Goal: Task Accomplishment & Management: Complete application form

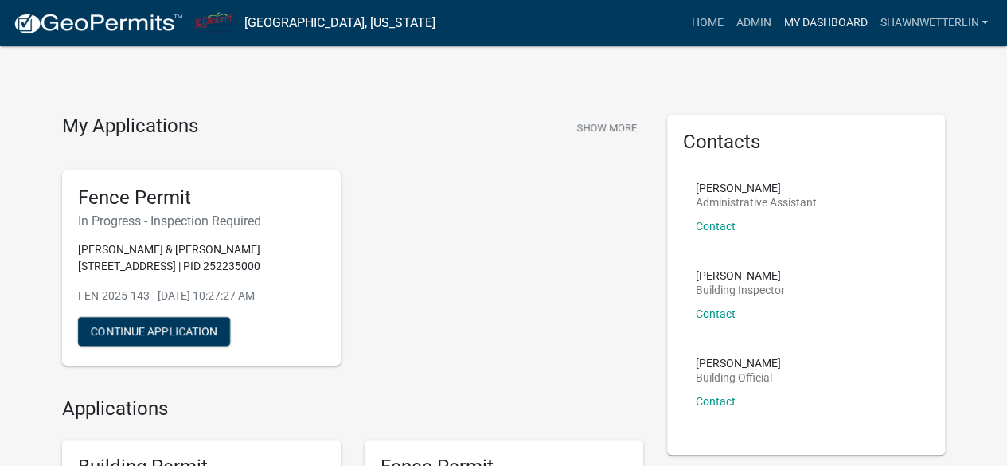
click at [805, 19] on link "My Dashboard" at bounding box center [825, 23] width 96 height 30
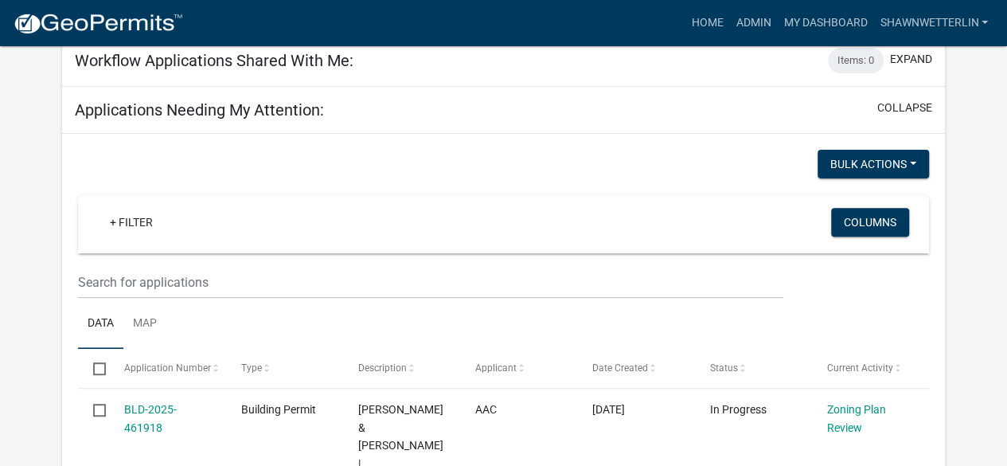
scroll to position [212, 0]
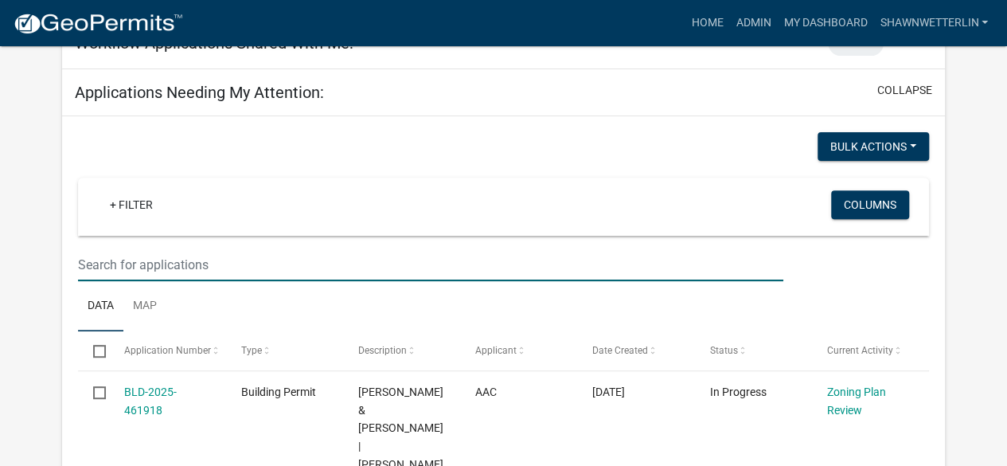
click at [188, 249] on input "text" at bounding box center [430, 264] width 705 height 33
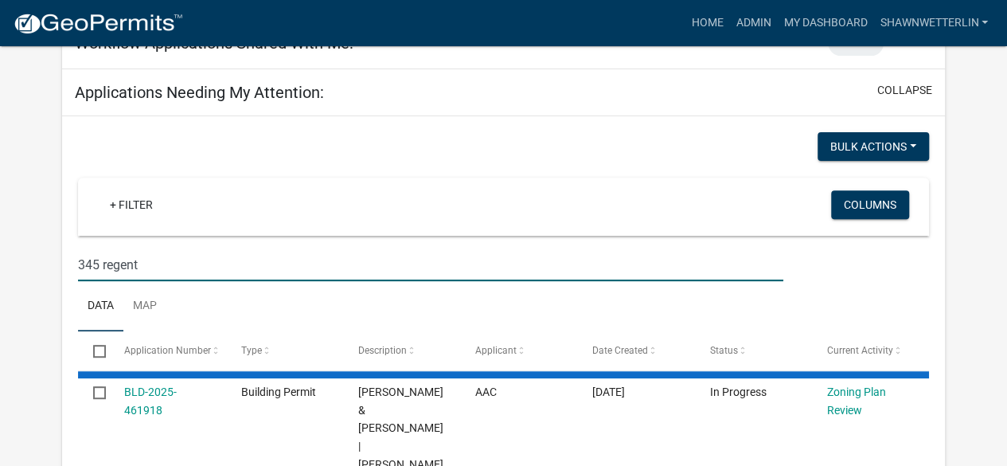
type input "345 regent"
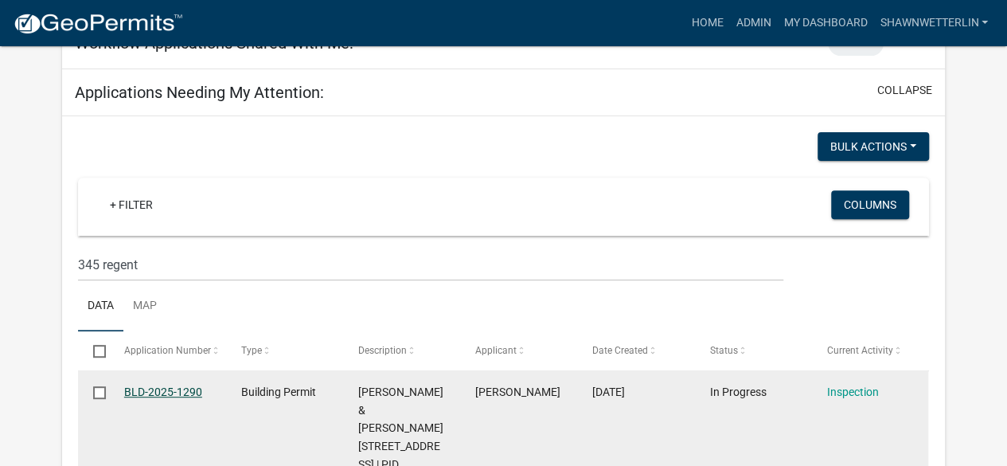
click at [174, 389] on link "BLD-2025-1290" at bounding box center [163, 391] width 78 height 13
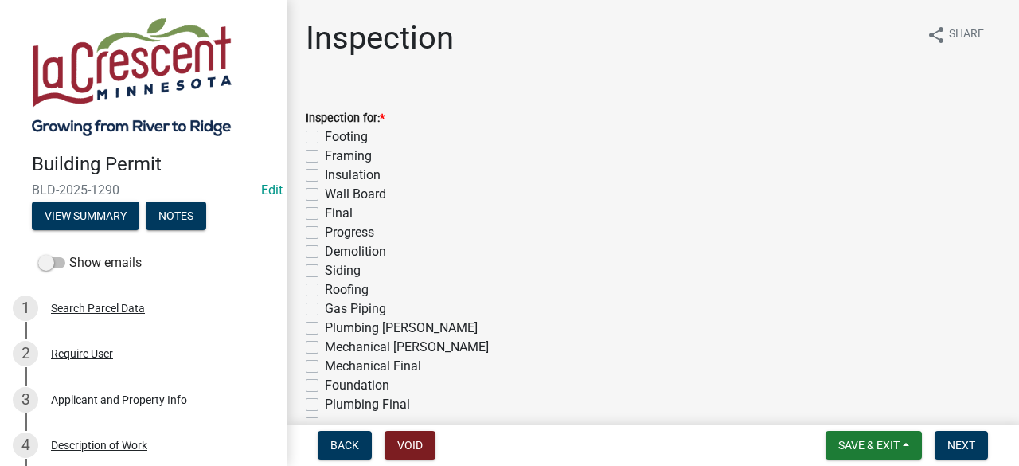
click at [325, 211] on label "Final" at bounding box center [339, 213] width 28 height 19
click at [325, 211] on input "Final" at bounding box center [330, 209] width 10 height 10
checkbox input "true"
checkbox input "false"
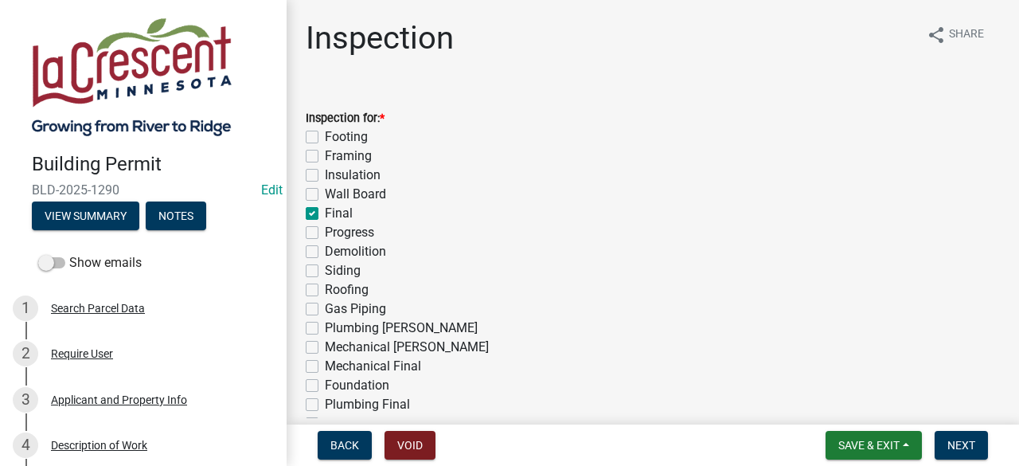
checkbox input "false"
checkbox input "true"
checkbox input "false"
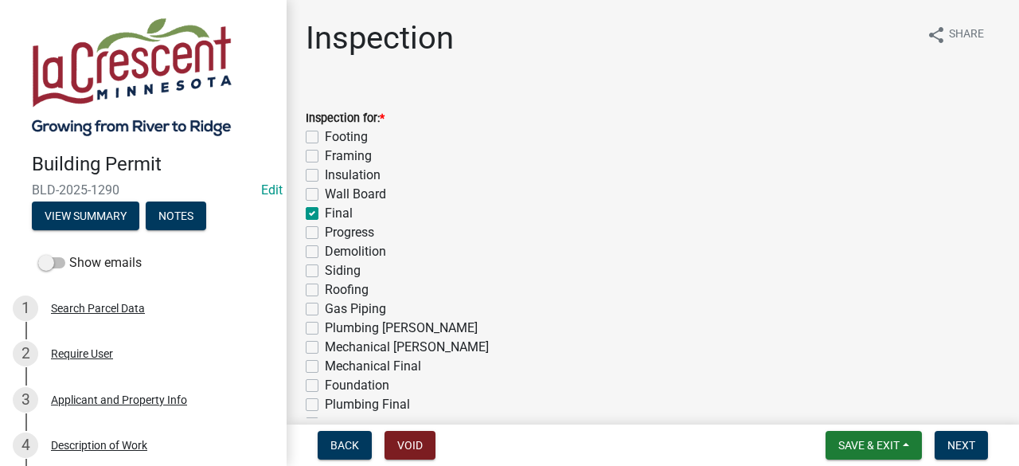
checkbox input "false"
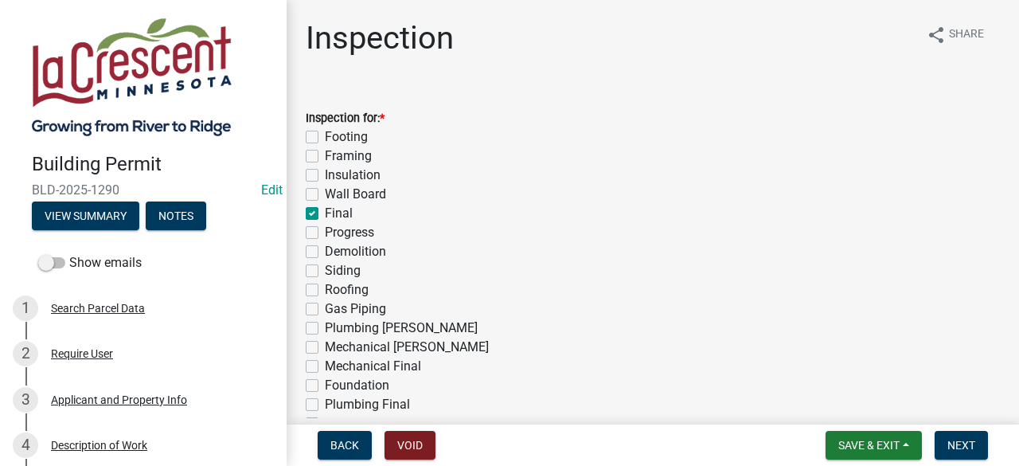
checkbox input "false"
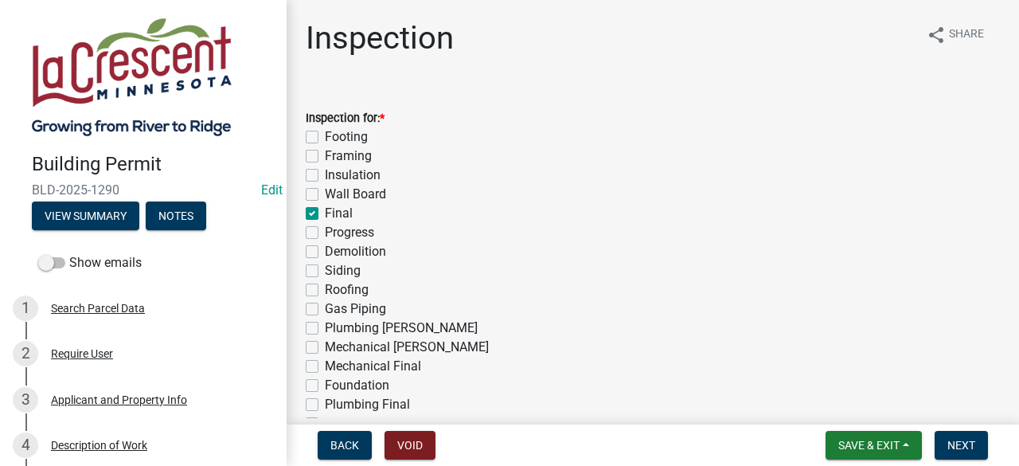
checkbox input "false"
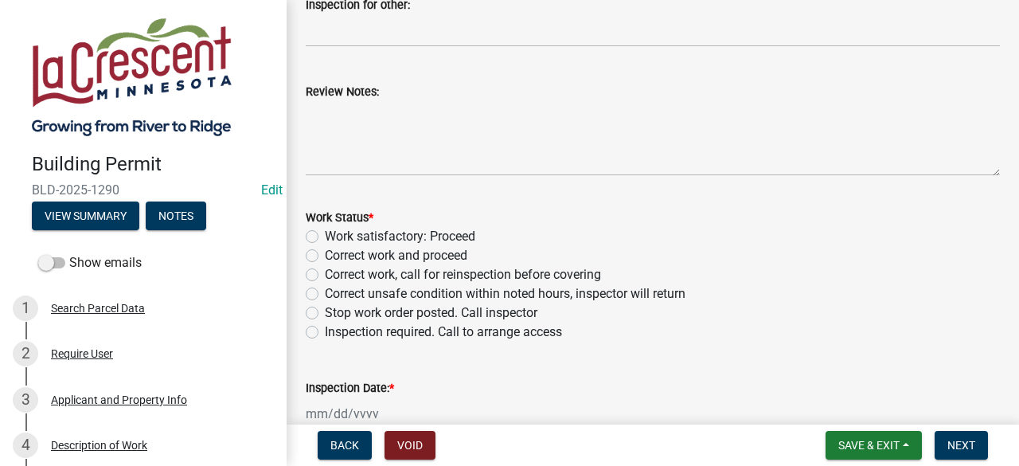
scroll to position [580, 0]
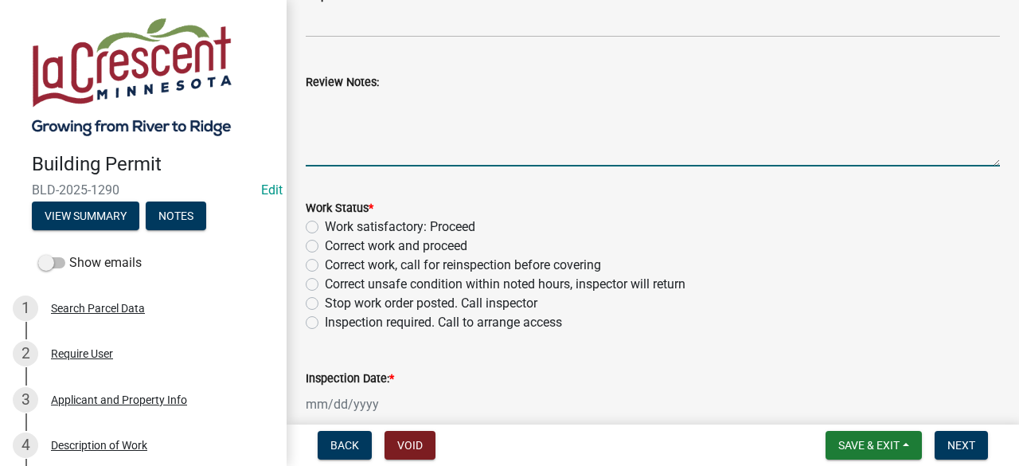
click at [397, 101] on textarea "Review Notes:" at bounding box center [653, 129] width 694 height 75
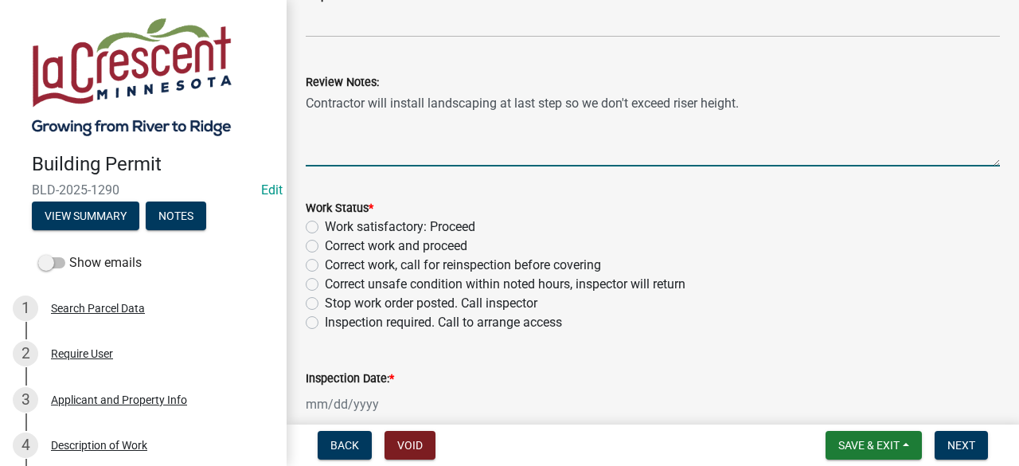
type textarea "Contractor will install landscaping at last step so we don't exceed riser heigh…"
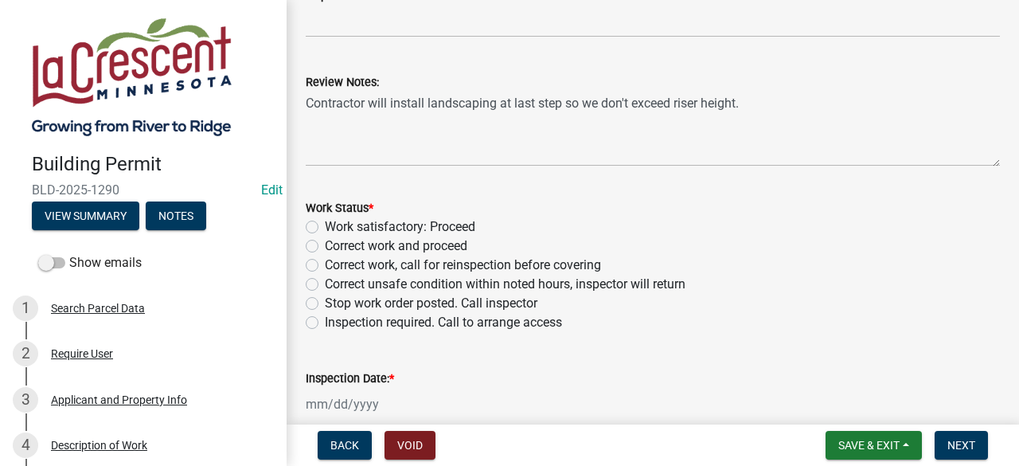
click at [325, 230] on label "Work satisfactory: Proceed" at bounding box center [400, 226] width 151 height 19
click at [325, 228] on input "Work satisfactory: Proceed" at bounding box center [330, 222] width 10 height 10
radio input "true"
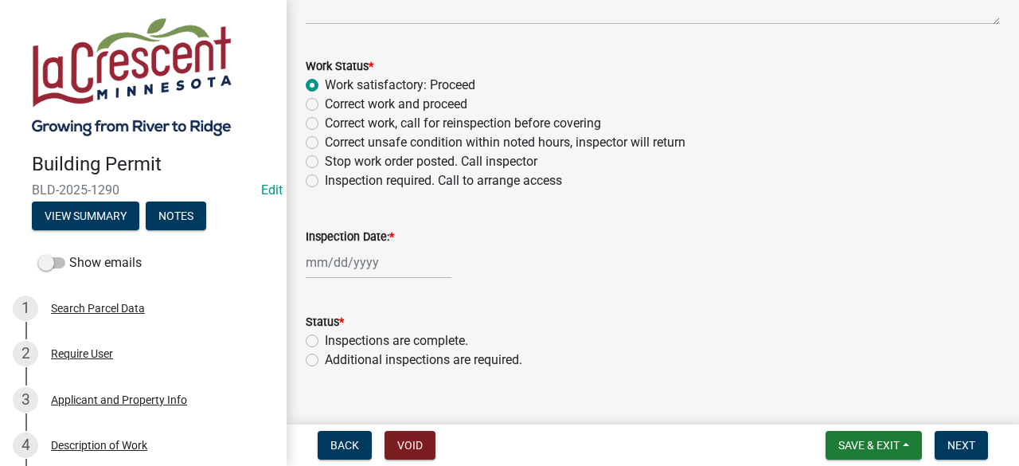
scroll to position [749, 0]
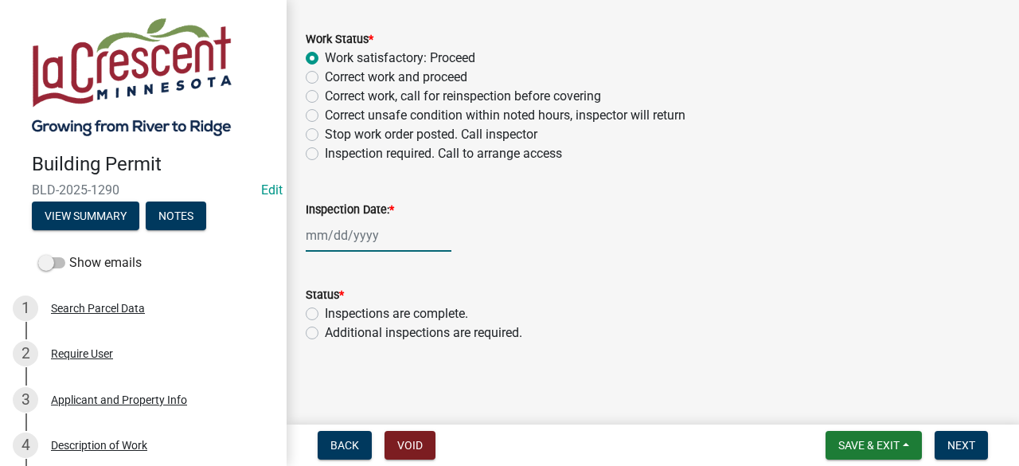
click at [370, 240] on div at bounding box center [379, 235] width 146 height 33
select select "8"
select select "2025"
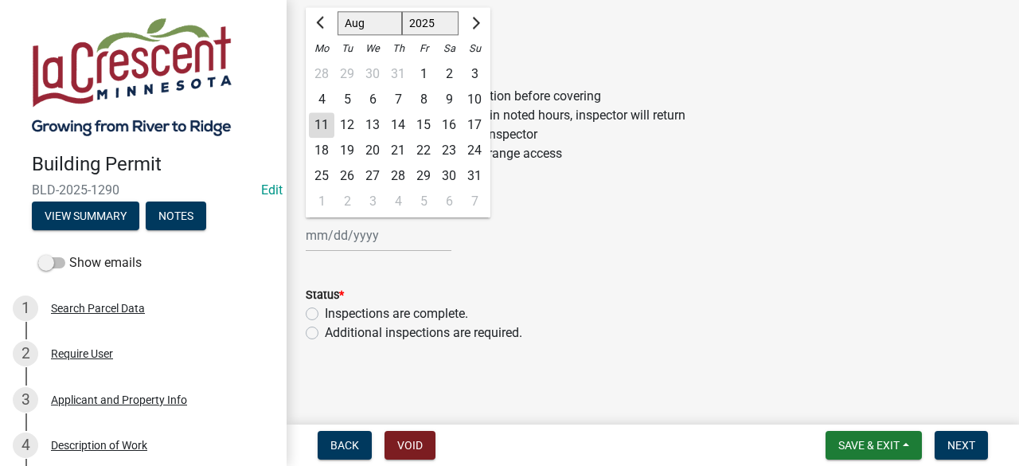
click at [324, 122] on div "11" at bounding box center [321, 124] width 25 height 25
type input "[DATE]"
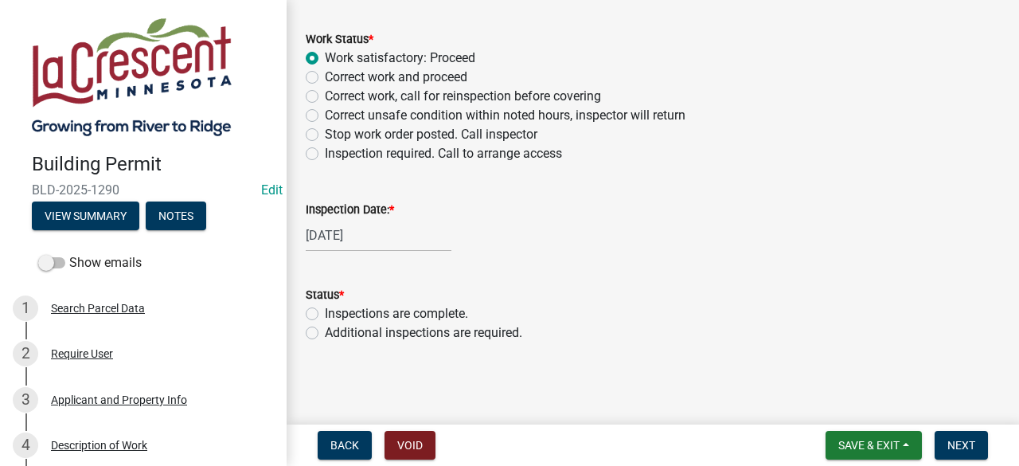
click at [325, 313] on label "Inspections are complete." at bounding box center [396, 313] width 143 height 19
click at [325, 313] on input "Inspections are complete." at bounding box center [330, 309] width 10 height 10
radio input "true"
click at [954, 439] on span "Next" at bounding box center [962, 445] width 28 height 13
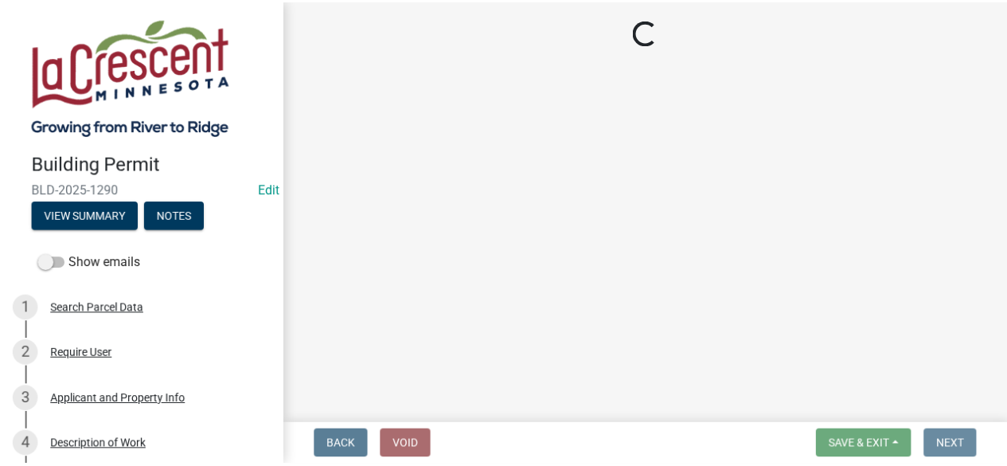
scroll to position [0, 0]
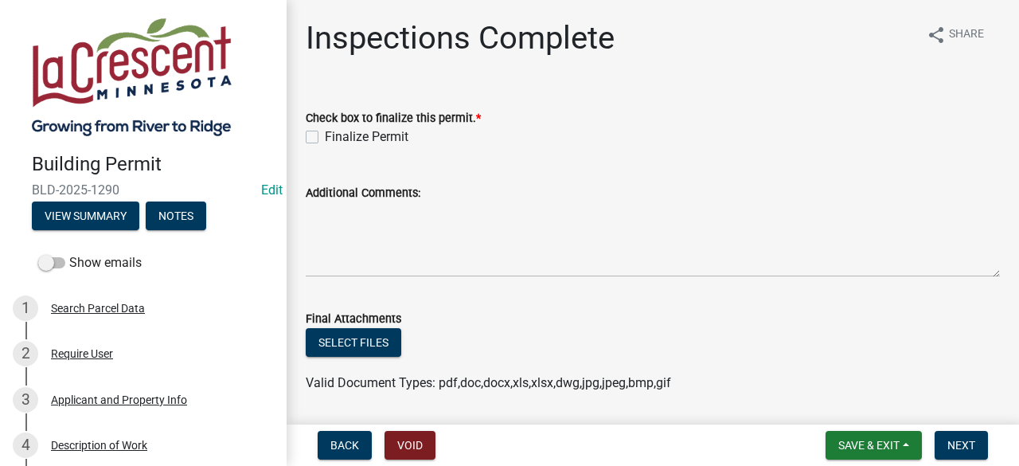
click at [325, 138] on label "Finalize Permit" at bounding box center [367, 136] width 84 height 19
click at [325, 138] on input "Finalize Permit" at bounding box center [330, 132] width 10 height 10
checkbox input "true"
click at [952, 440] on span "Next" at bounding box center [962, 445] width 28 height 13
